Goal: Information Seeking & Learning: Check status

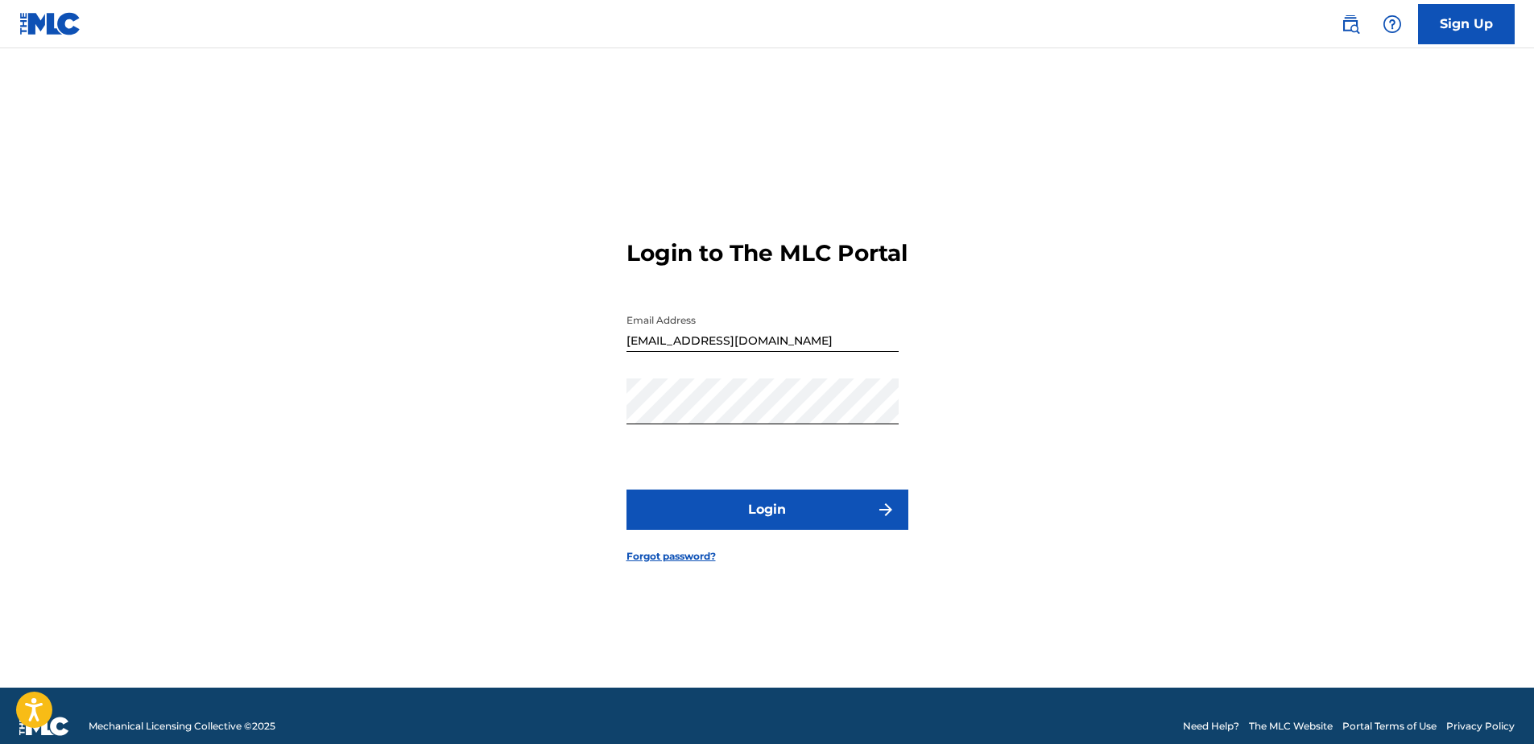
click at [746, 523] on button "Login" at bounding box center [767, 510] width 282 height 40
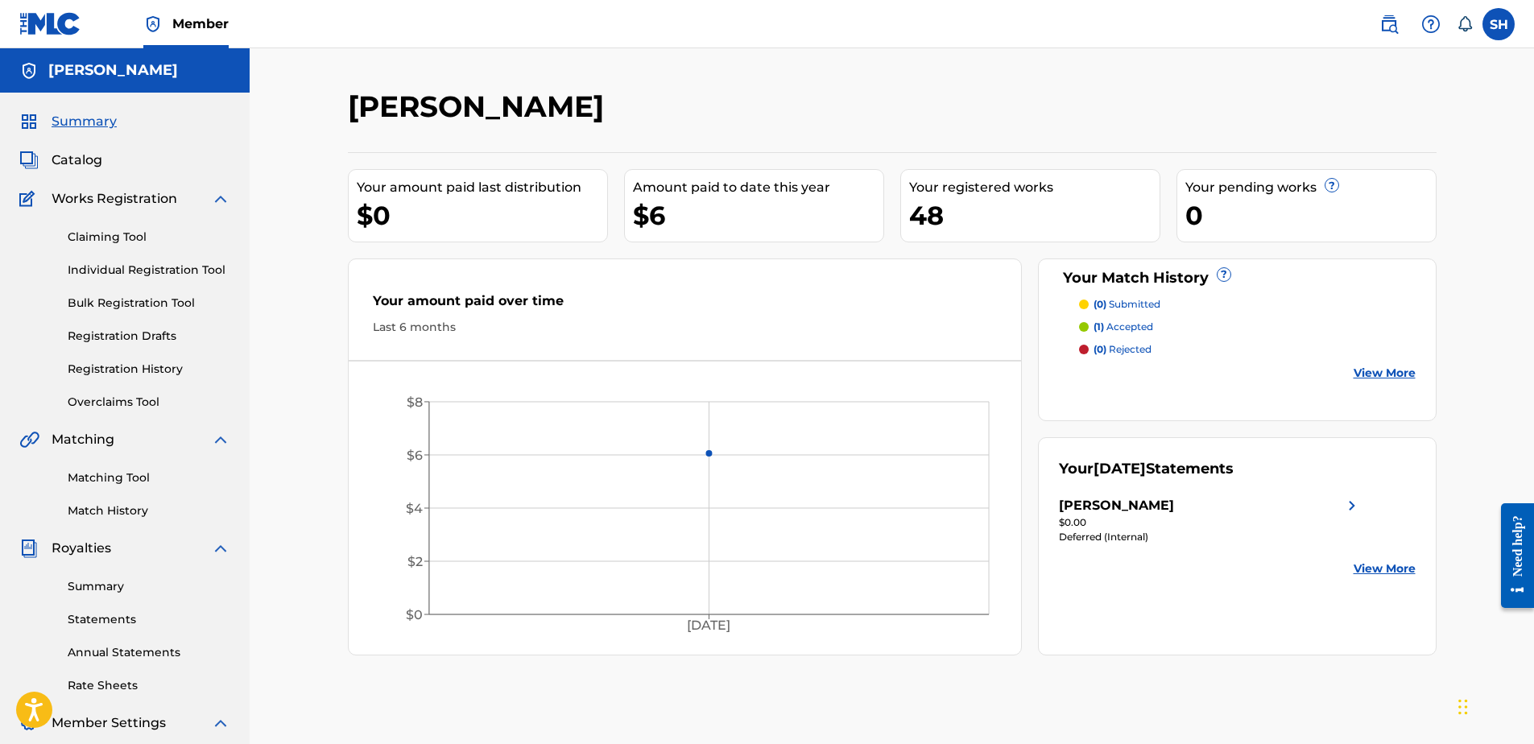
click at [102, 267] on link "Individual Registration Tool" at bounding box center [149, 270] width 163 height 17
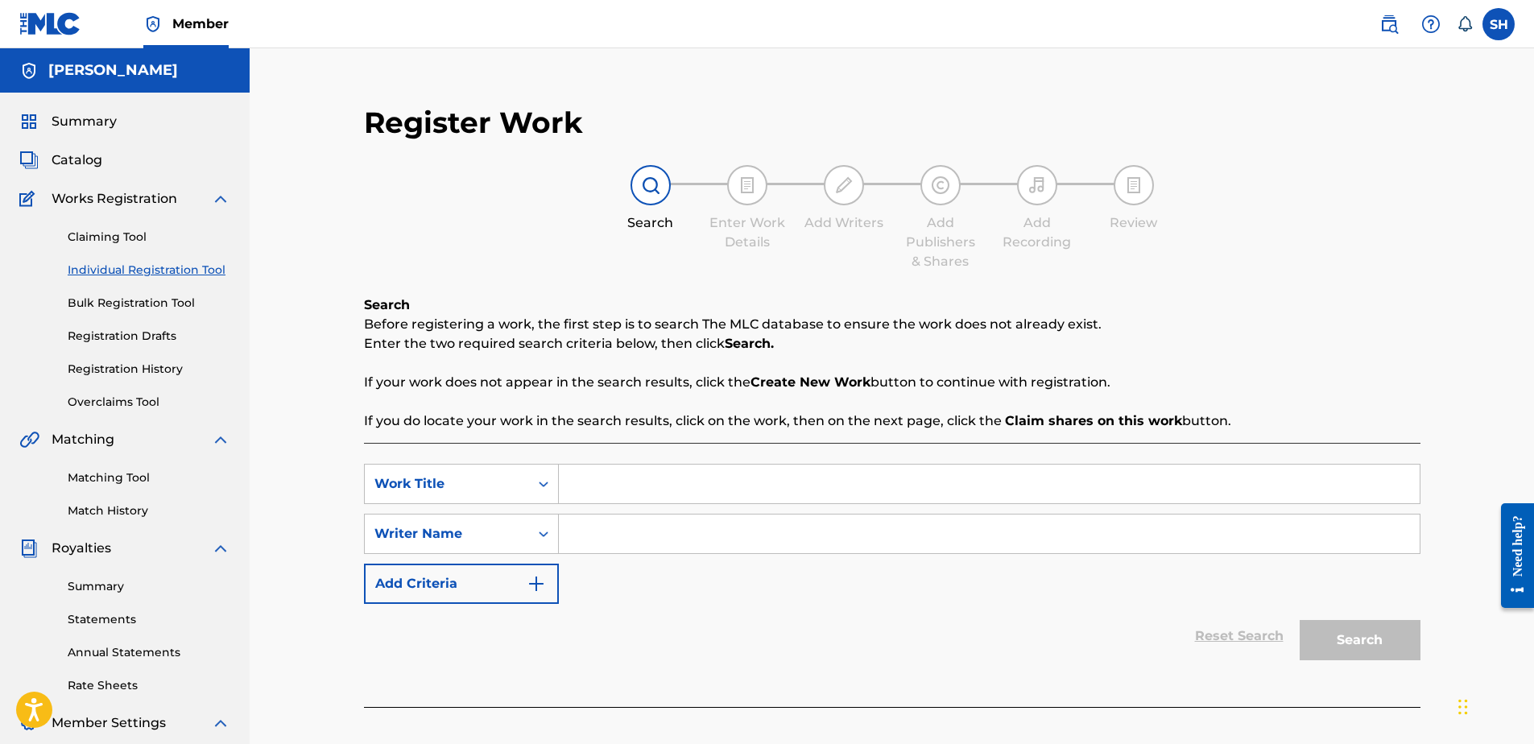
click at [117, 366] on link "Registration History" at bounding box center [149, 369] width 163 height 17
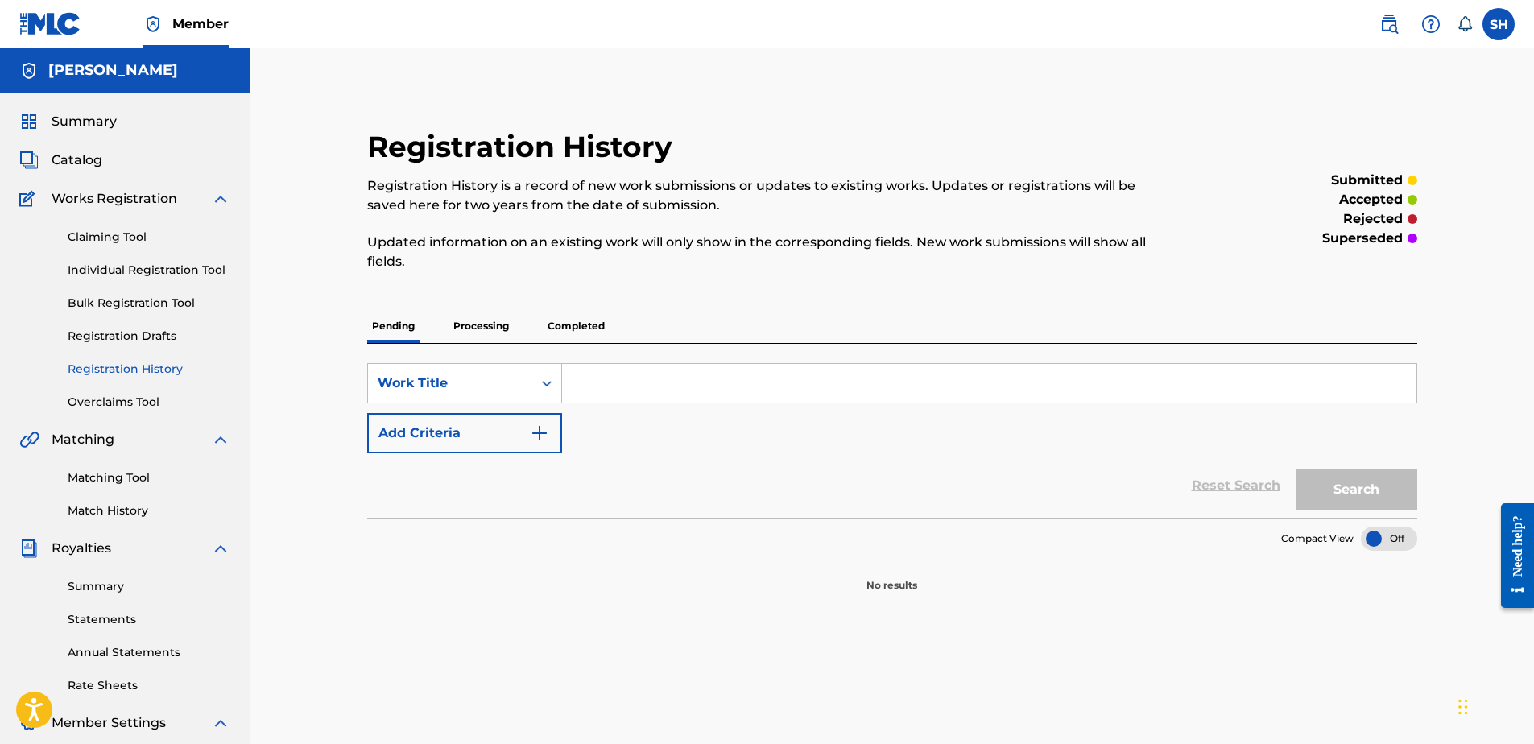
click at [385, 330] on p "Pending" at bounding box center [393, 326] width 52 height 34
click at [387, 340] on div at bounding box center [393, 341] width 52 height 3
click at [96, 585] on link "Summary" at bounding box center [149, 586] width 163 height 17
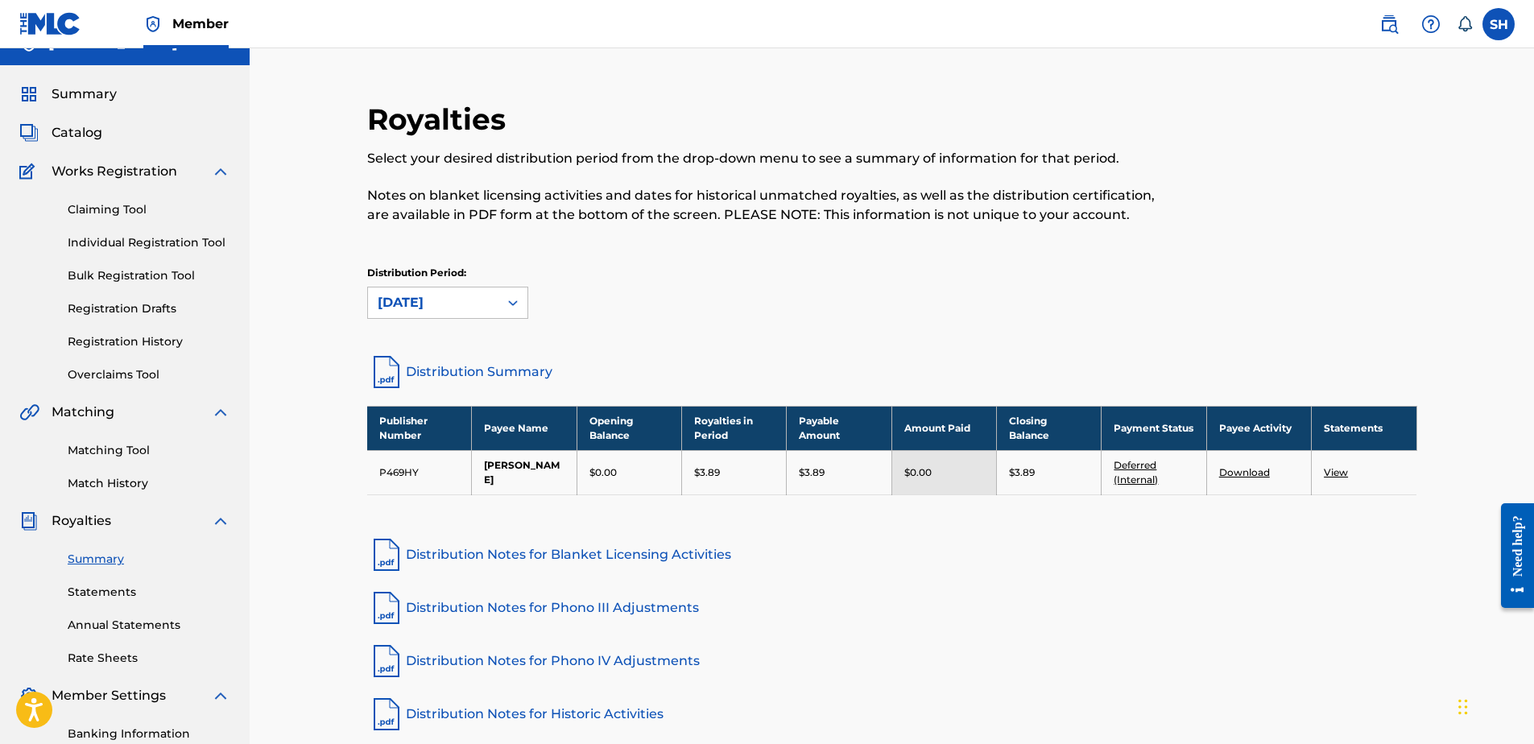
scroll to position [26, 0]
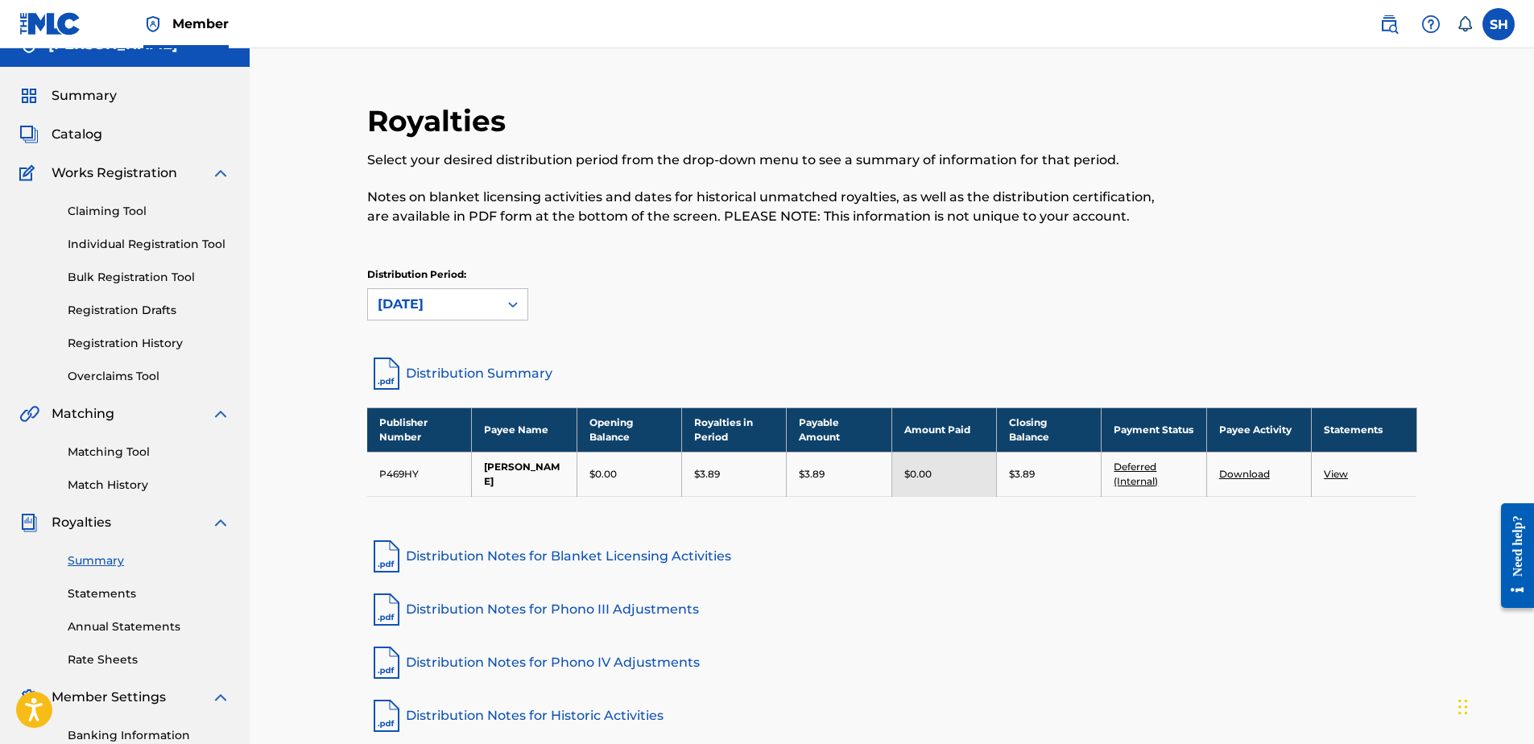
click at [465, 367] on link "Distribution Summary" at bounding box center [892, 373] width 1050 height 39
click at [510, 553] on link "Distribution Notes for Blanket Licensing Activities" at bounding box center [892, 556] width 1050 height 39
click at [564, 714] on link "Distribution Notes for Historic Activities" at bounding box center [892, 715] width 1050 height 39
click at [490, 659] on link "Distribution Notes for Phono IV Adjustments" at bounding box center [892, 662] width 1050 height 39
click at [581, 605] on link "Distribution Notes for Phono III Adjustments" at bounding box center [892, 609] width 1050 height 39
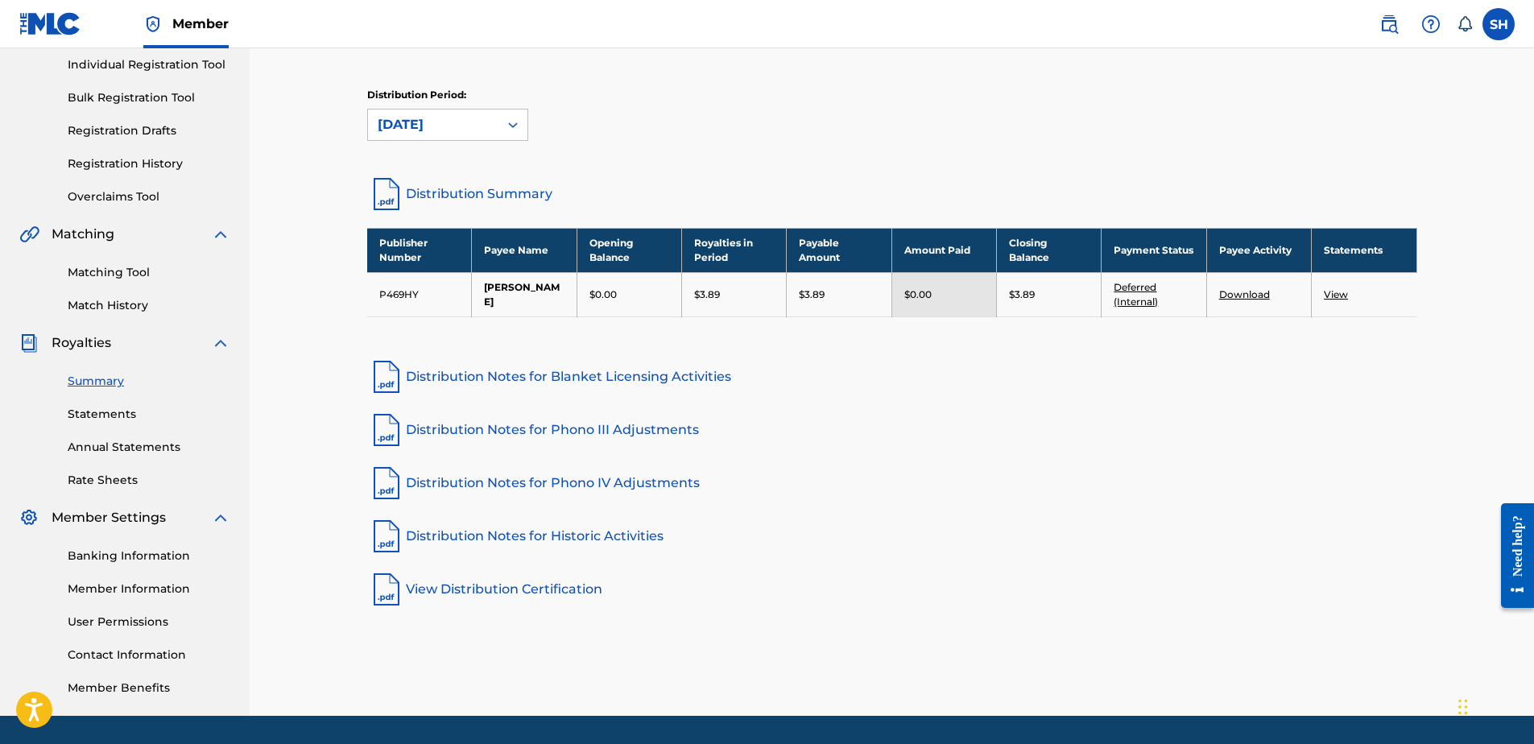
scroll to position [221, 0]
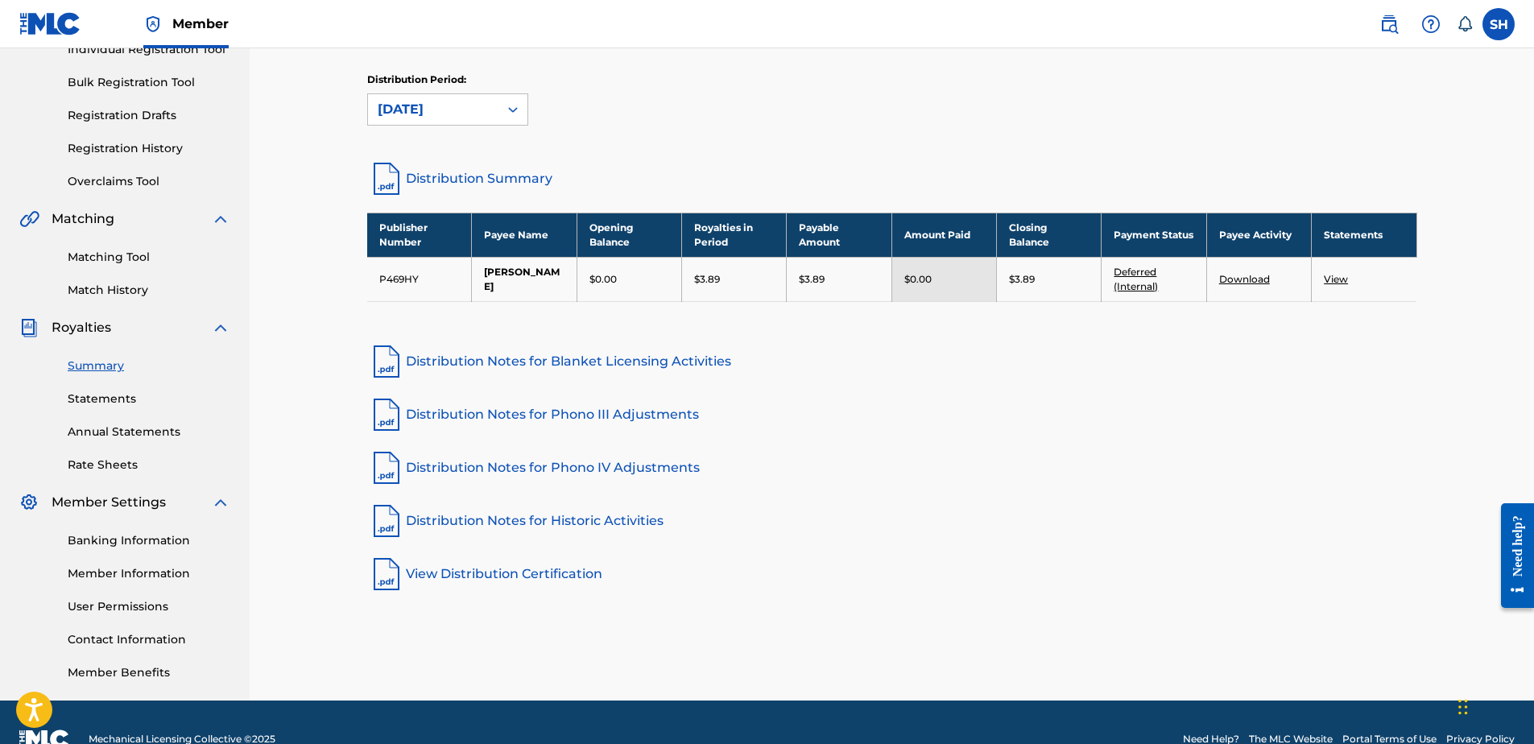
click at [97, 363] on link "Summary" at bounding box center [149, 365] width 163 height 17
